Goal: Navigation & Orientation: Find specific page/section

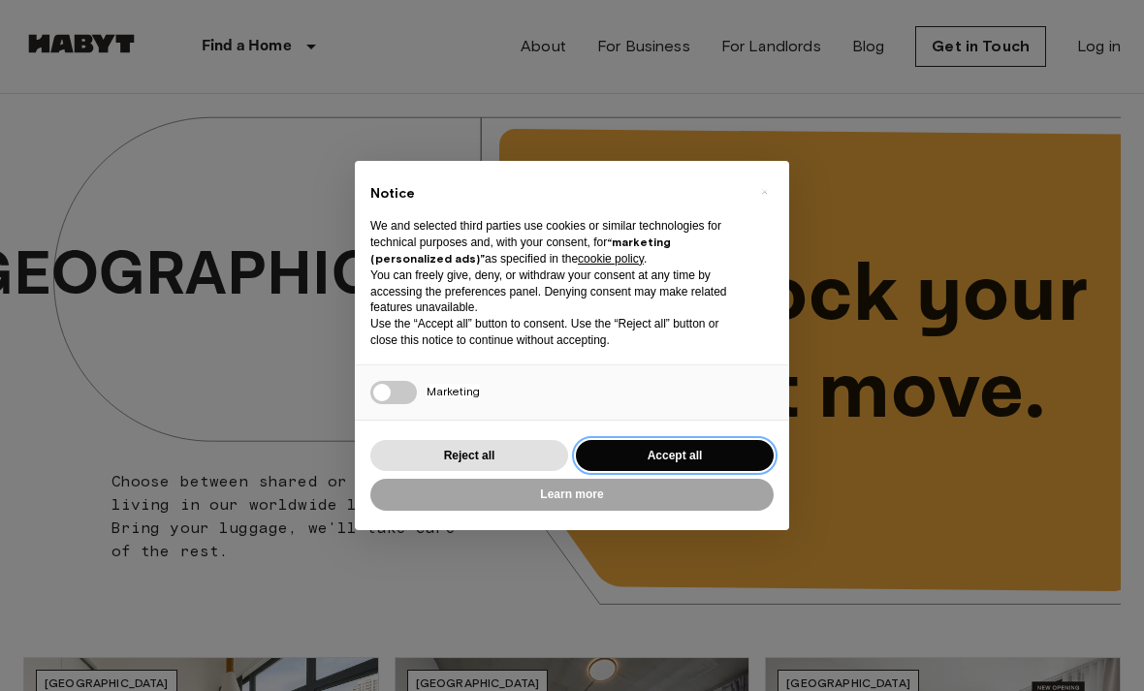
click at [740, 462] on button "Accept all" at bounding box center [675, 456] width 198 height 32
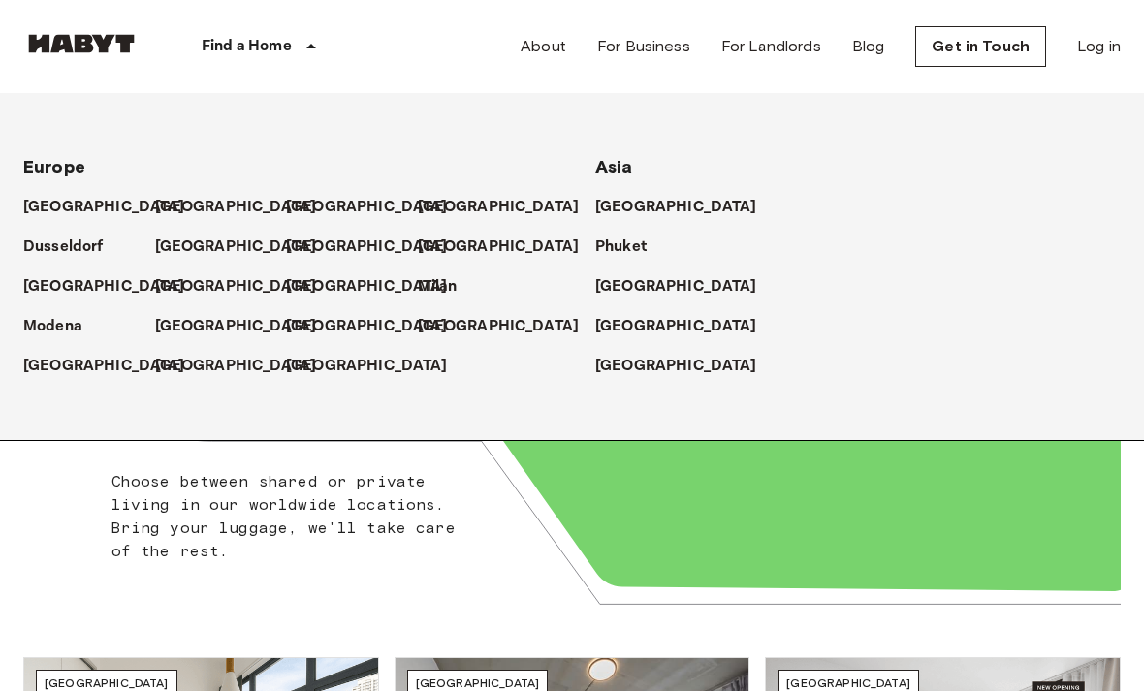
click at [175, 188] on div "[GEOGRAPHIC_DATA]" at bounding box center [221, 199] width 132 height 40
click at [177, 191] on div "[GEOGRAPHIC_DATA]" at bounding box center [221, 199] width 132 height 40
click at [182, 197] on p "[GEOGRAPHIC_DATA]" at bounding box center [236, 207] width 162 height 23
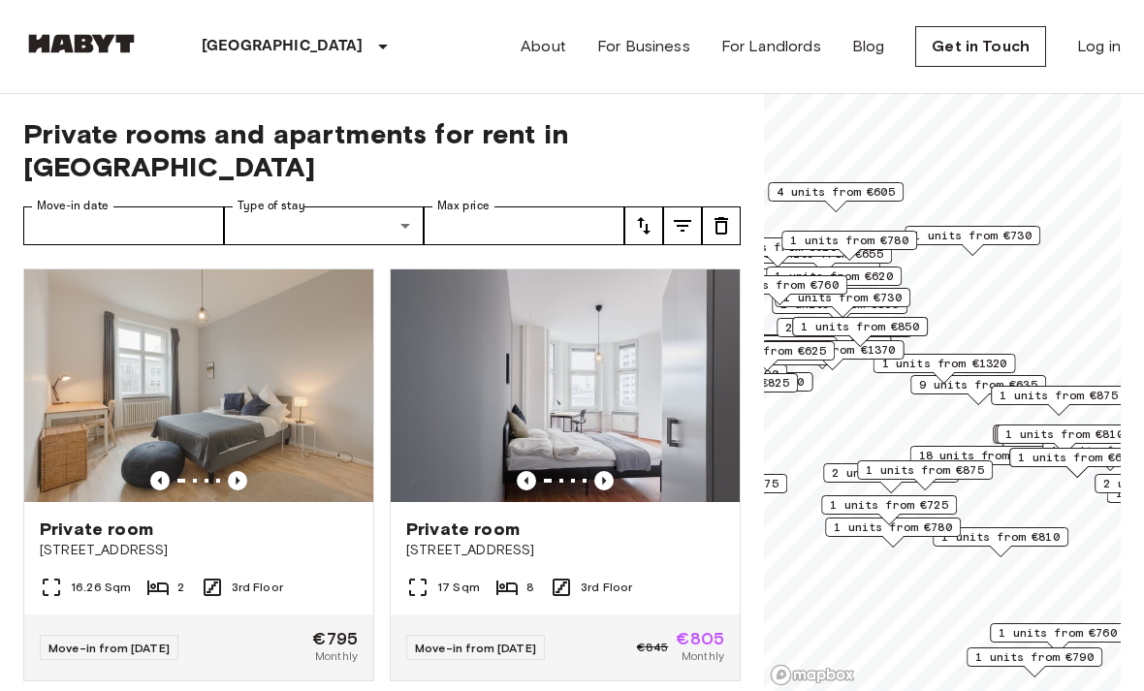
click at [708, 518] on div "Private room" at bounding box center [565, 529] width 318 height 23
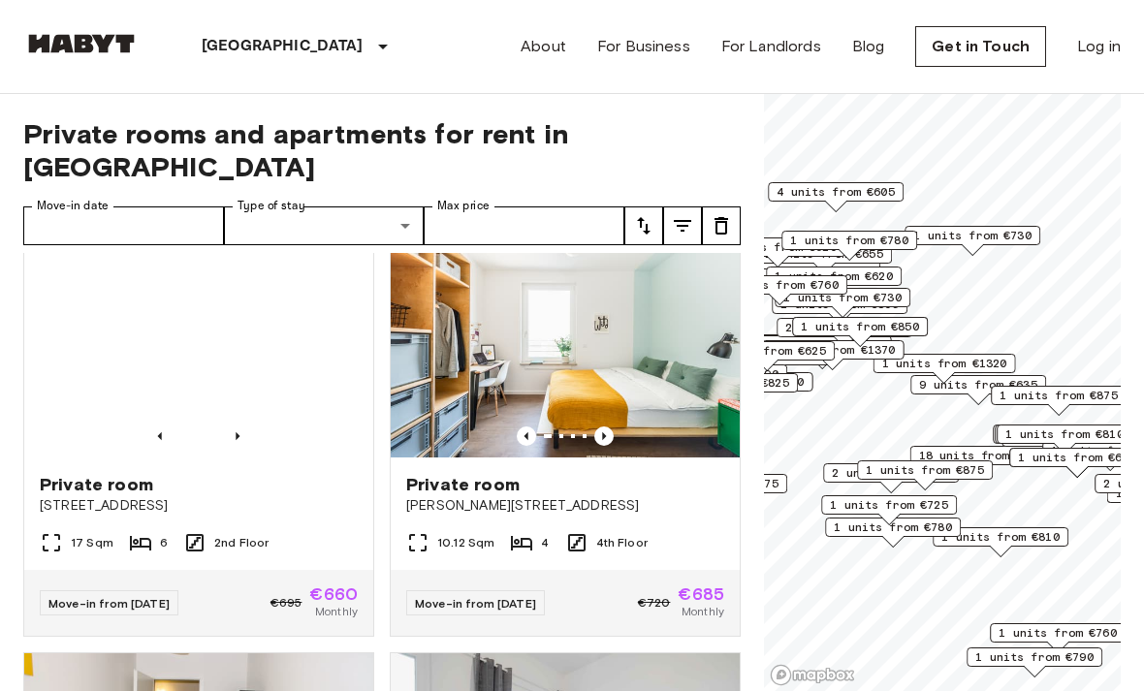
scroll to position [904, 0]
